Goal: Find specific page/section: Find specific page/section

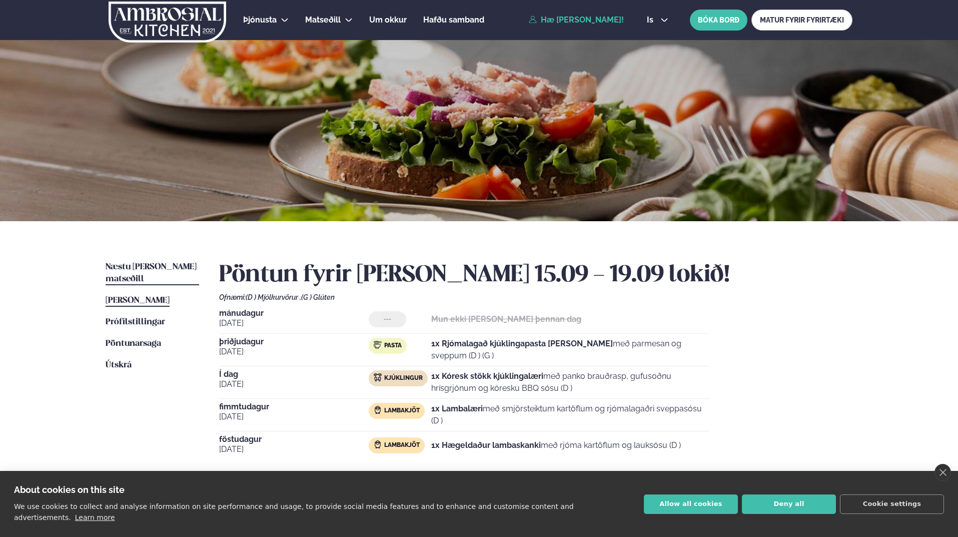
click at [160, 266] on span "Næstu [PERSON_NAME] matseðill" at bounding box center [151, 273] width 91 height 21
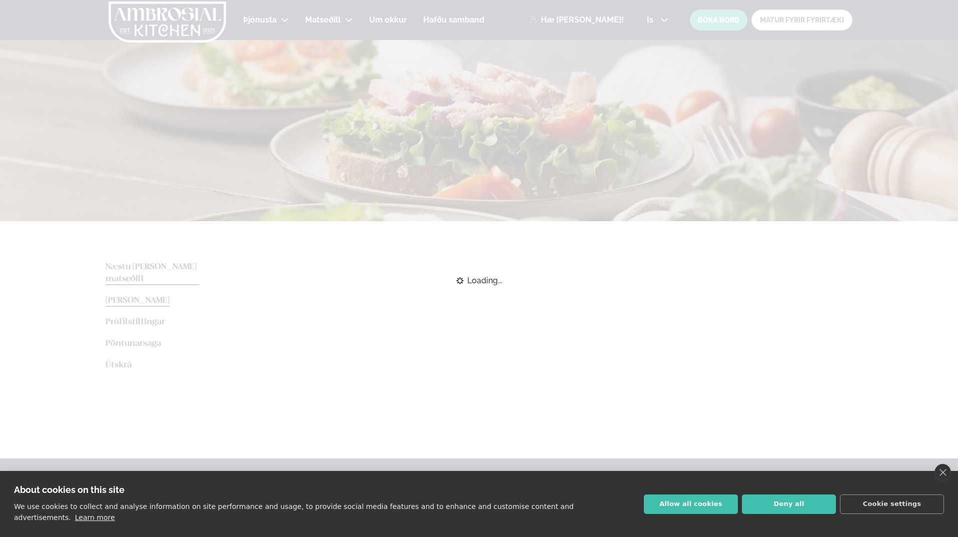
click at [146, 285] on div "Loading..." at bounding box center [479, 281] width 958 height 22
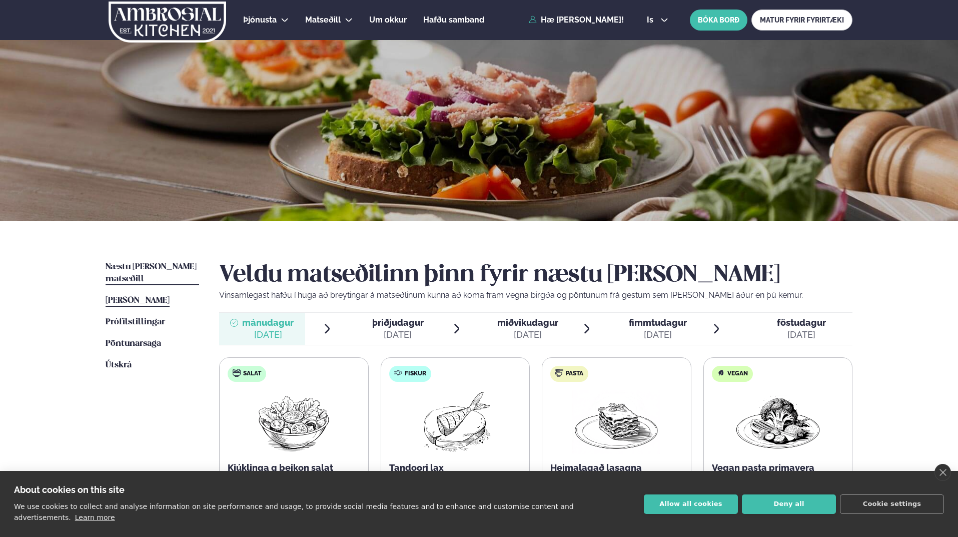
click at [114, 296] on span "[PERSON_NAME]" at bounding box center [138, 300] width 64 height 9
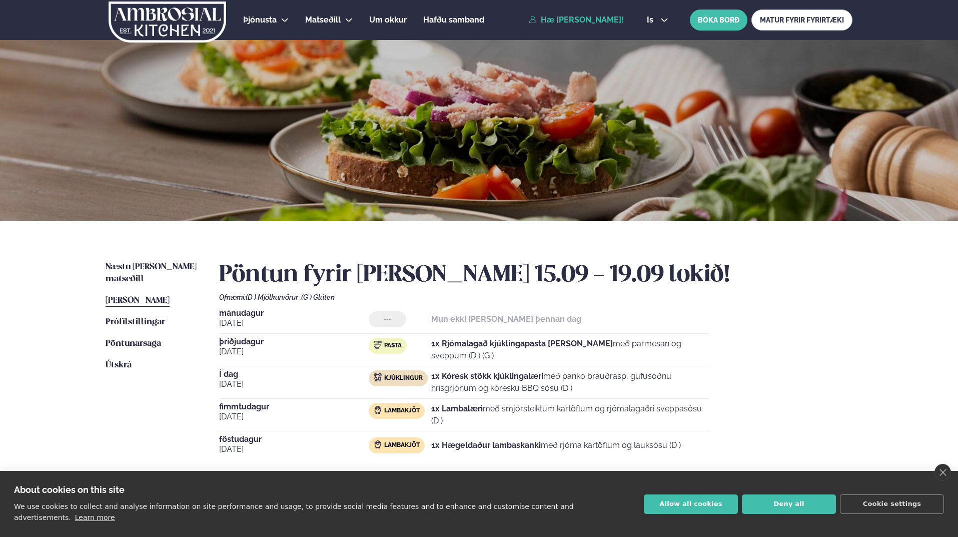
click at [419, 443] on span "Lambakjöt" at bounding box center [402, 445] width 36 height 8
click at [857, 361] on div "Næstu [PERSON_NAME] matseðill Næsta vika [PERSON_NAME] matseðill [PERSON_NAME] …" at bounding box center [479, 383] width 807 height 324
